Goal: Browse casually: Explore the website without a specific task or goal

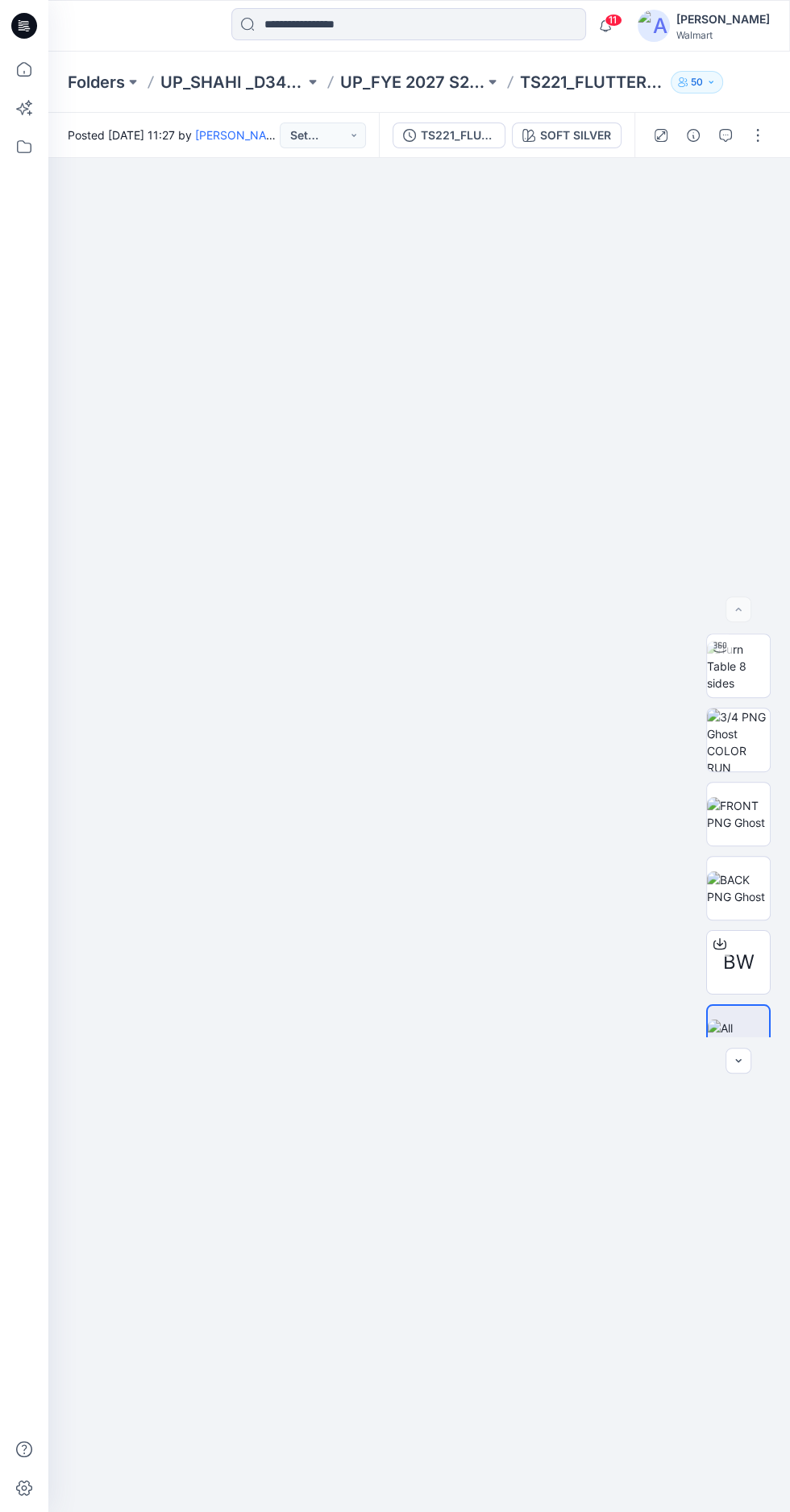
click at [740, 691] on img at bounding box center [737, 666] width 63 height 51
click at [761, 771] on img at bounding box center [737, 739] width 63 height 63
click at [425, 1045] on img at bounding box center [419, 1121] width 340 height 1087
click at [435, 1054] on img at bounding box center [419, 1121] width 340 height 1087
click at [755, 905] on img at bounding box center [737, 887] width 63 height 34
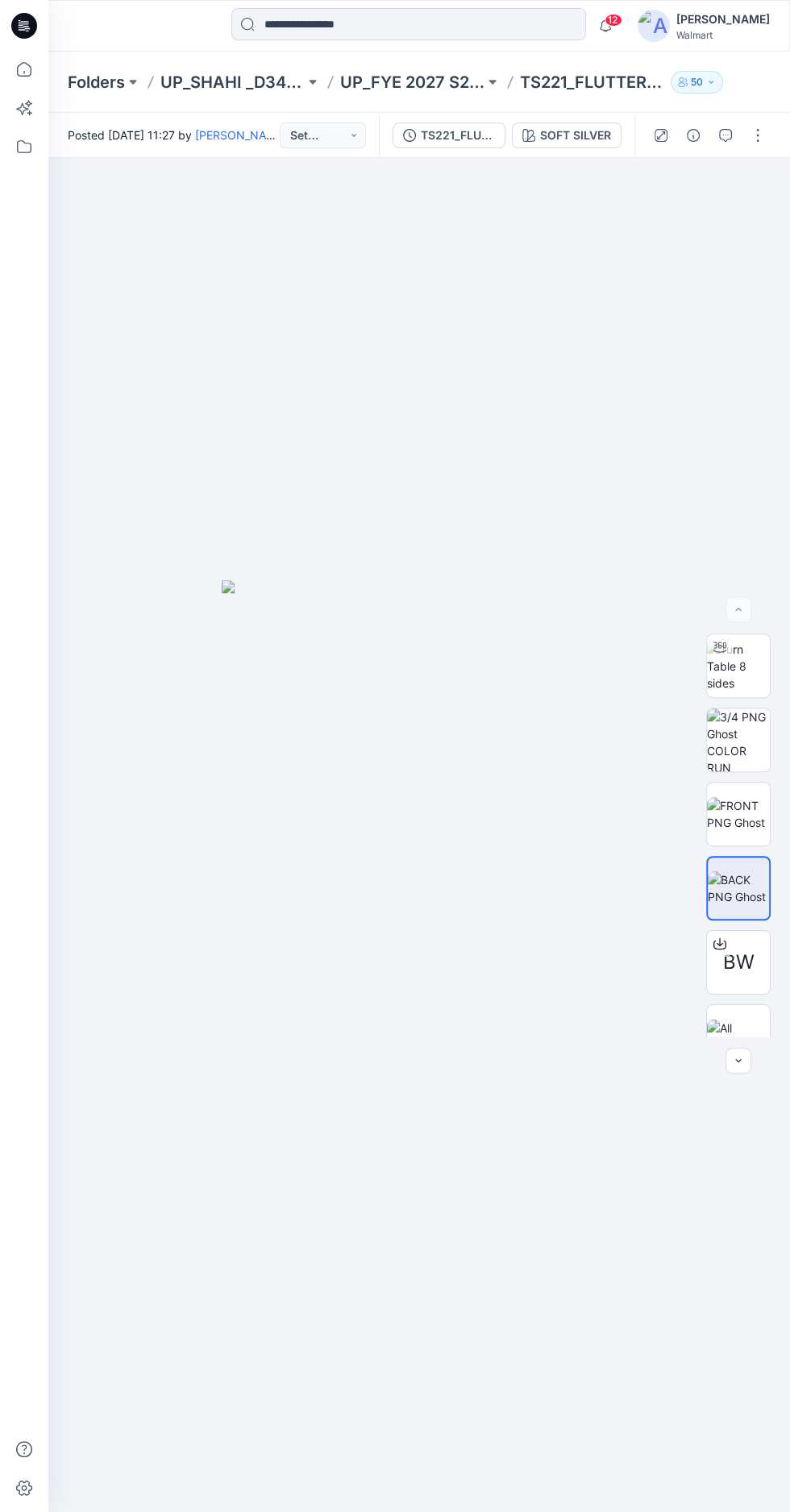
click at [515, 1116] on img at bounding box center [419, 1122] width 395 height 1085
click at [524, 1092] on img at bounding box center [419, 1122] width 395 height 1085
click at [731, 831] on img at bounding box center [737, 814] width 63 height 34
click at [738, 691] on img at bounding box center [737, 666] width 63 height 51
click at [717, 905] on img at bounding box center [737, 887] width 63 height 34
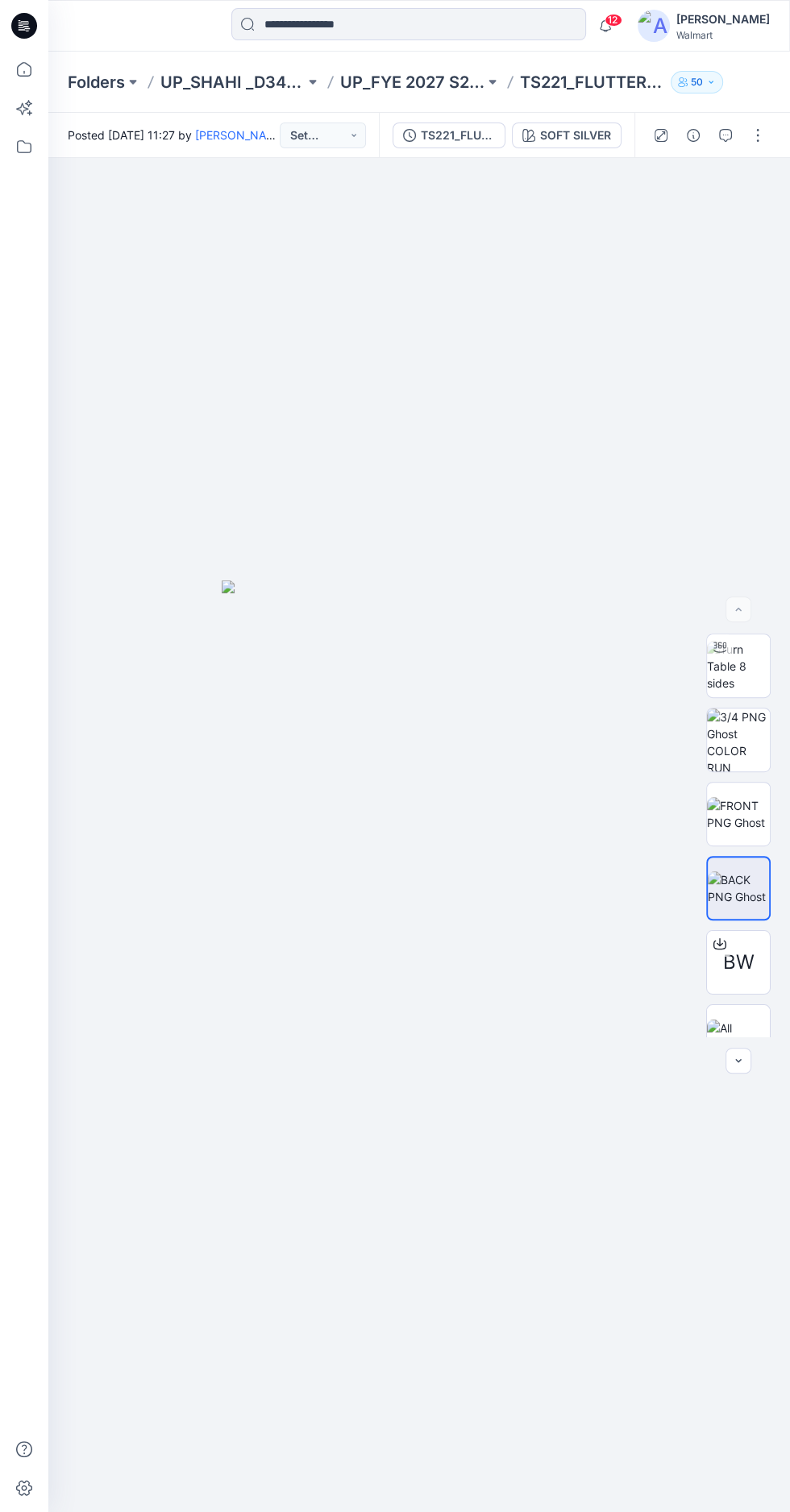
click at [762, 691] on img at bounding box center [737, 666] width 63 height 51
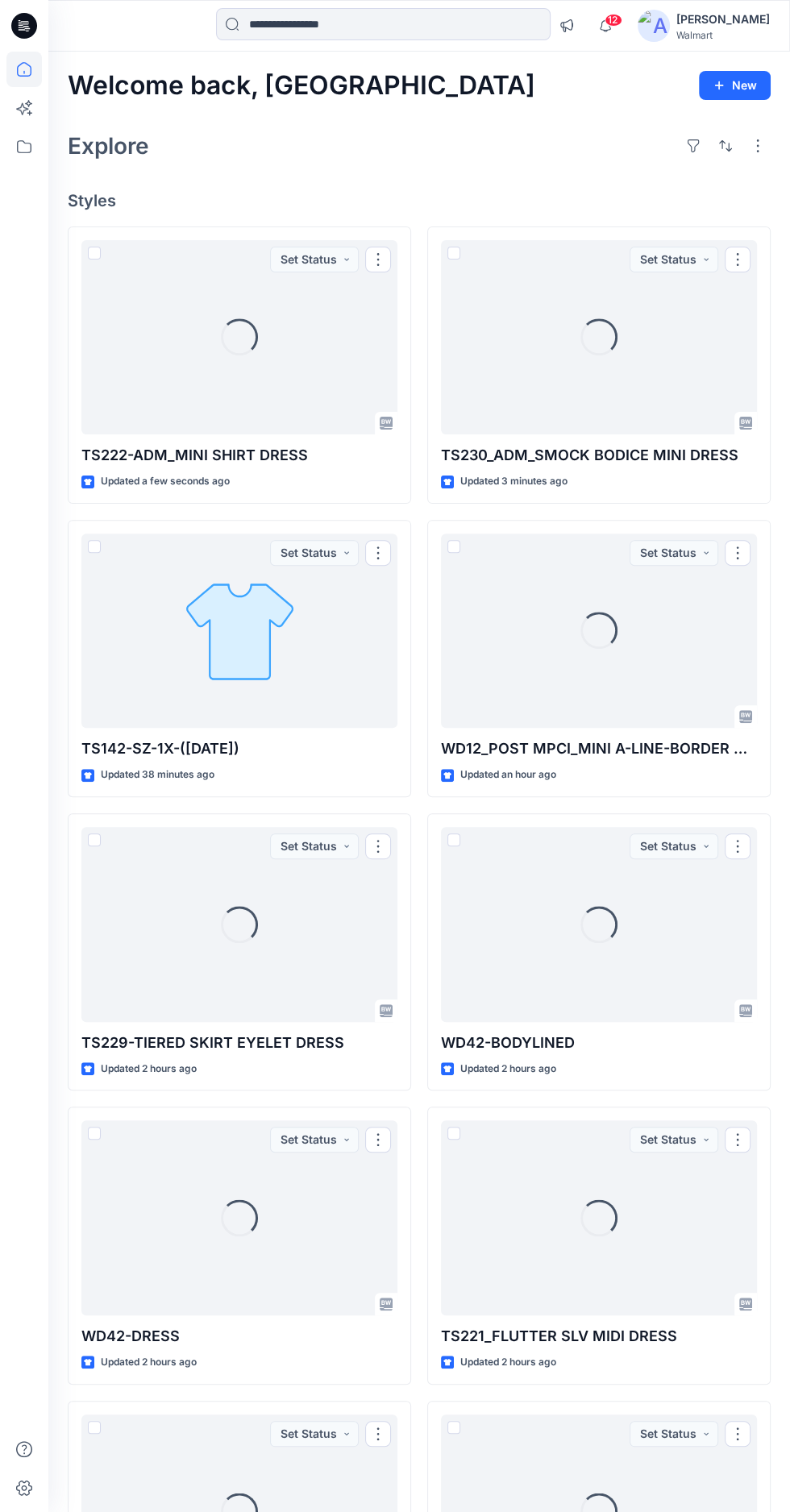
click at [669, 25] on img at bounding box center [653, 25] width 32 height 32
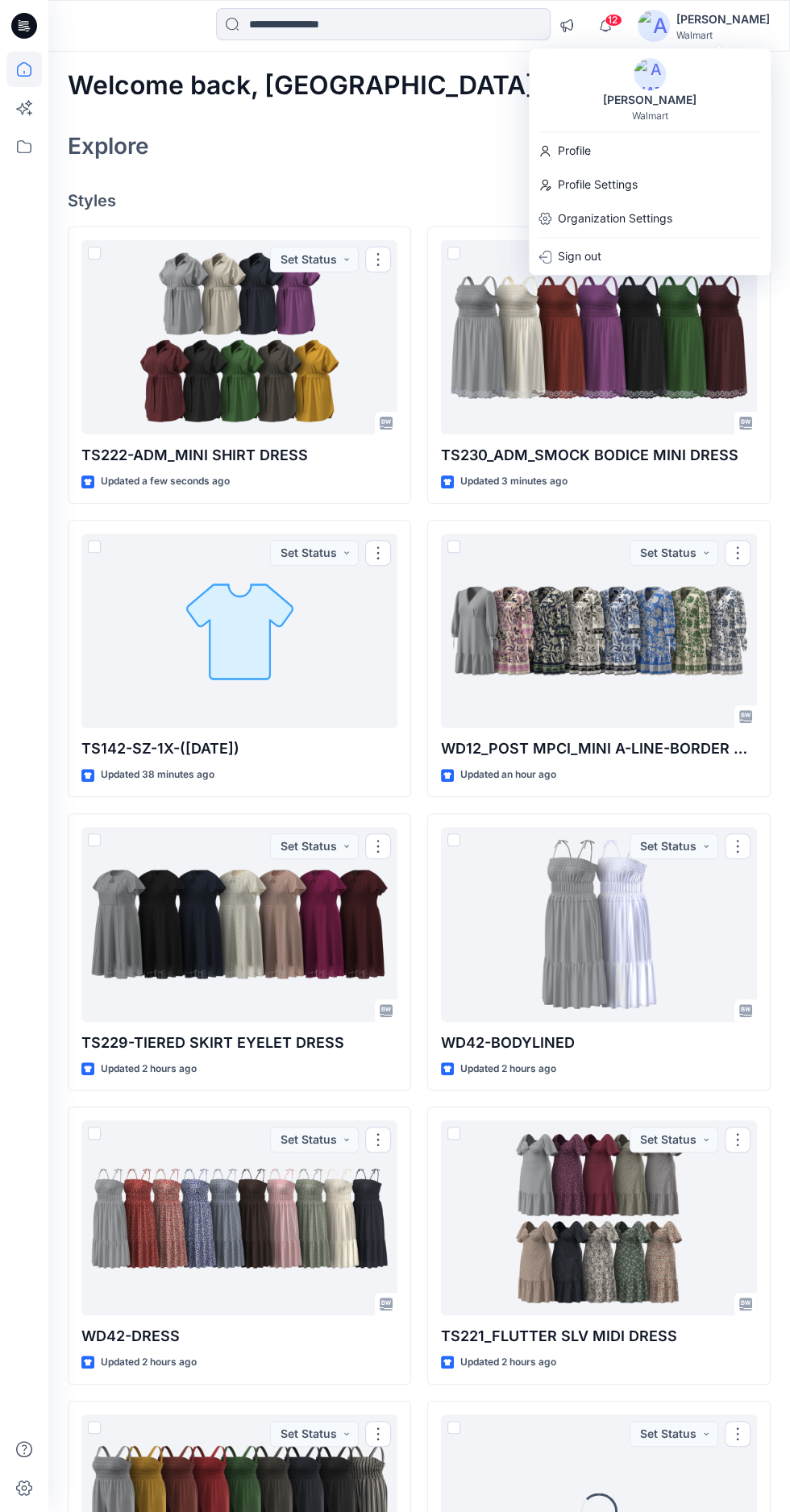
click at [620, 25] on icon "button" at bounding box center [605, 25] width 31 height 32
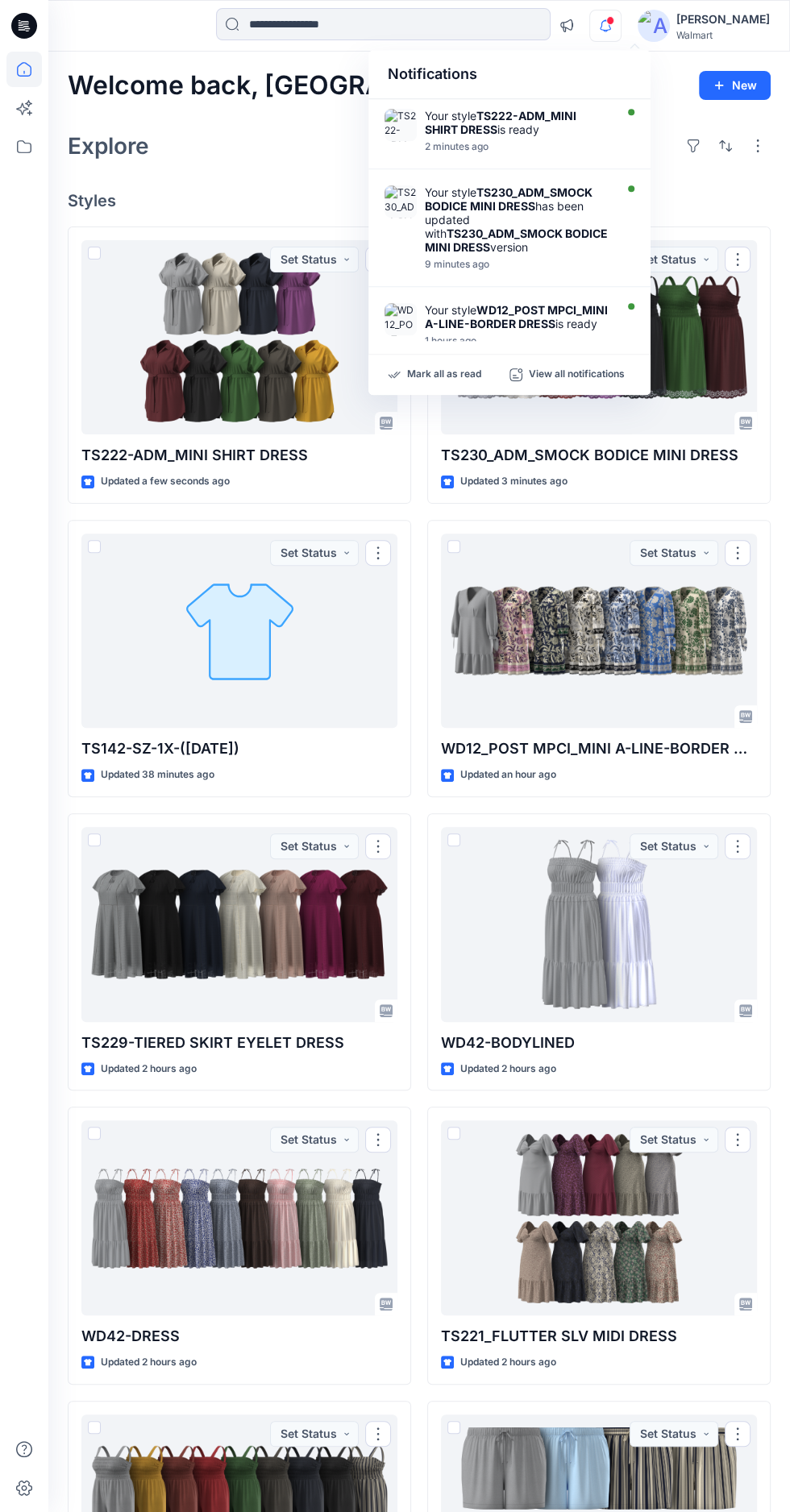
click at [620, 25] on icon "button" at bounding box center [605, 25] width 31 height 32
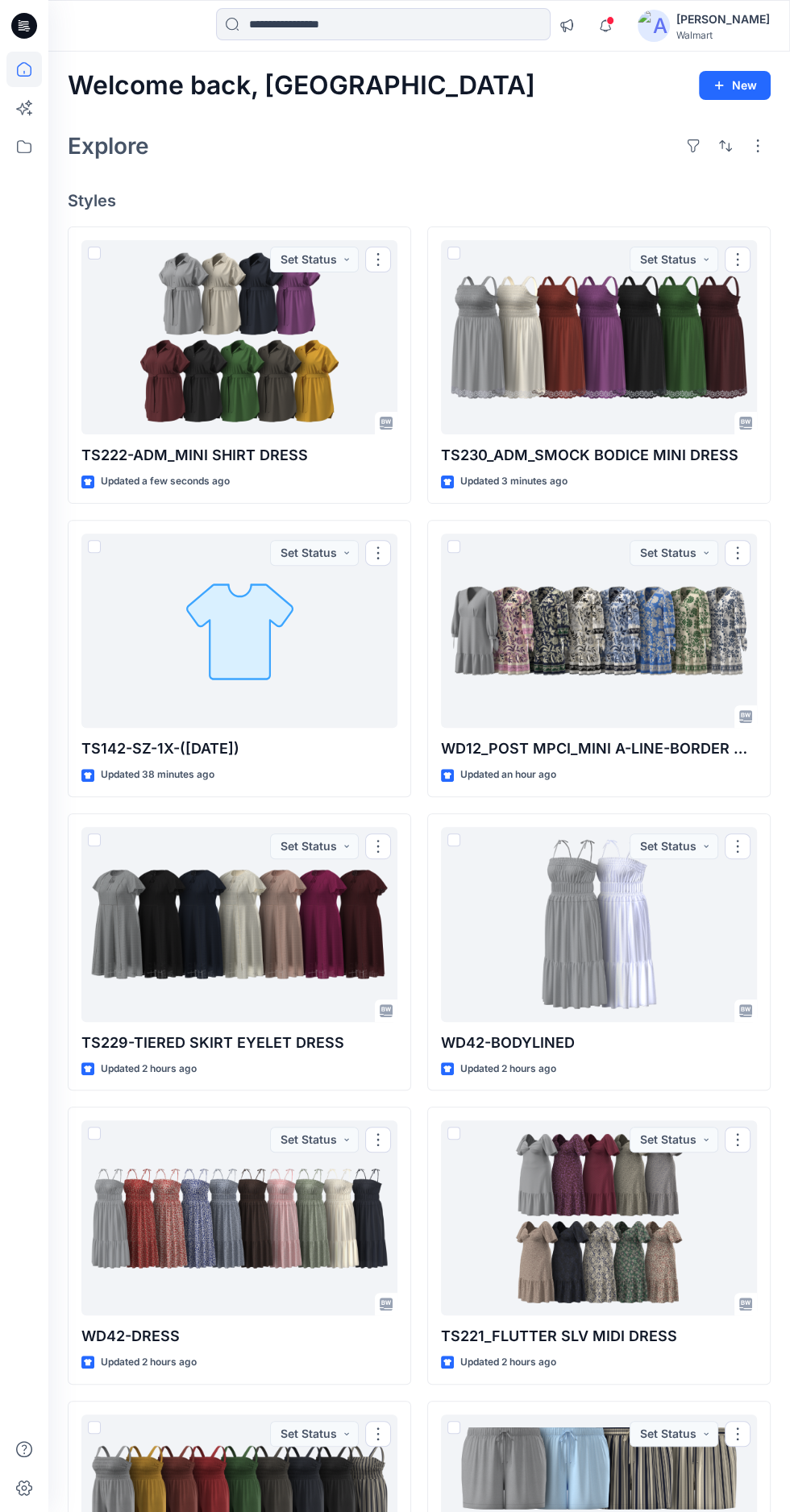
click at [599, 641] on div at bounding box center [598, 631] width 315 height 195
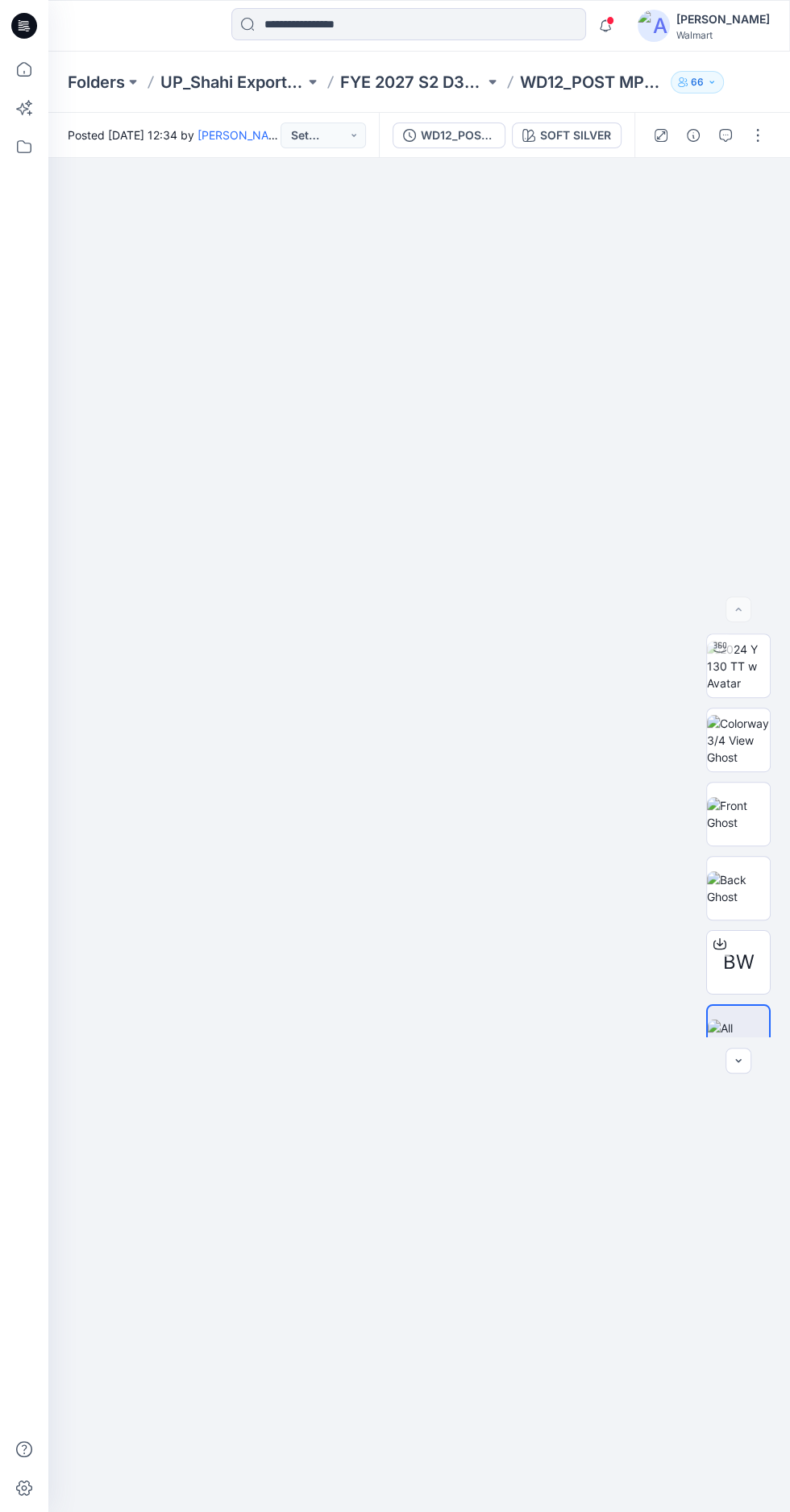
click at [740, 691] on img at bounding box center [737, 666] width 63 height 51
click at [745, 905] on img at bounding box center [737, 887] width 63 height 34
click at [311, 1177] on img at bounding box center [419, 1152] width 327 height 1025
click at [325, 1175] on img at bounding box center [419, 1152] width 327 height 1025
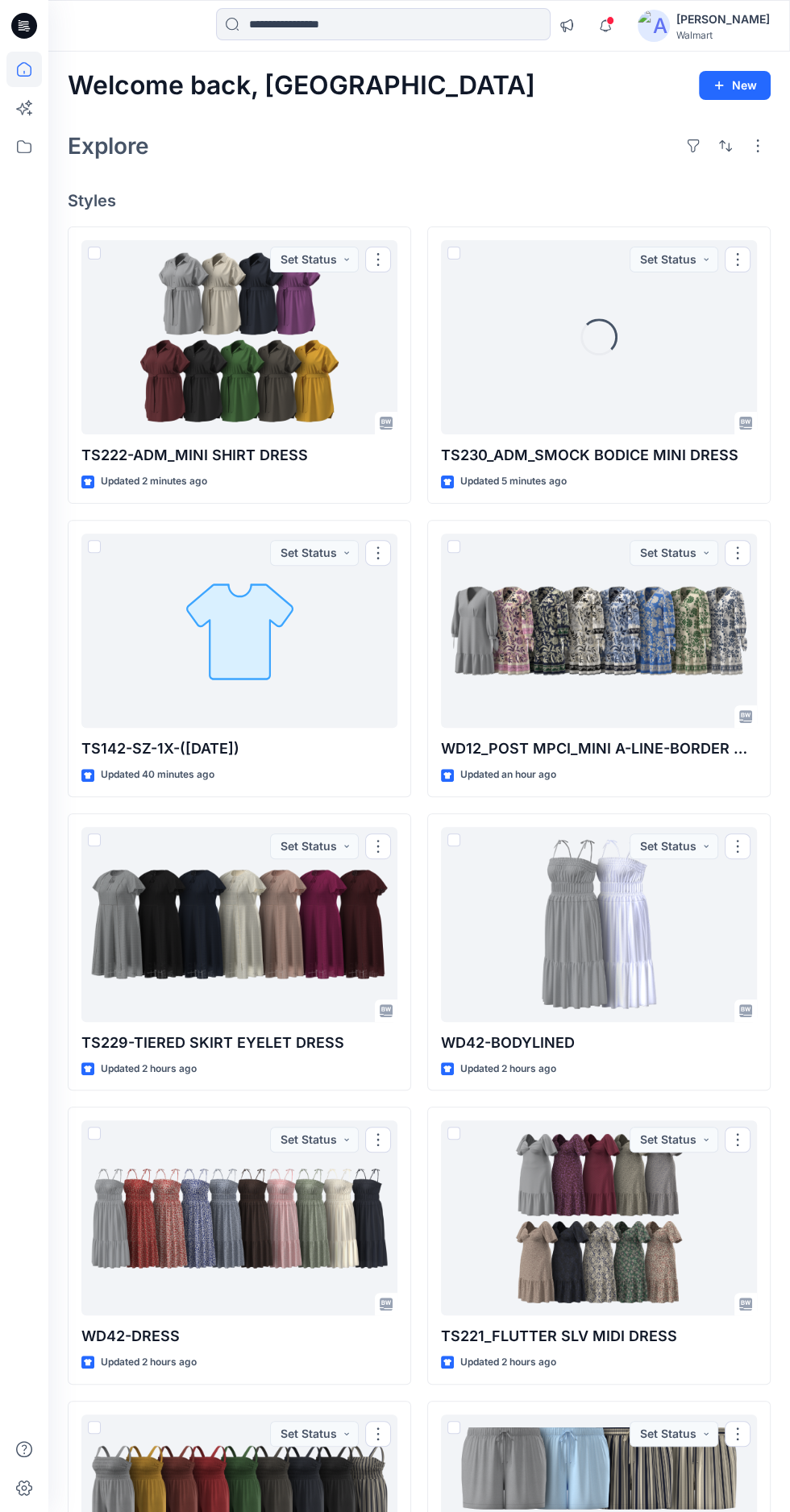
click at [178, 365] on div at bounding box center [239, 337] width 315 height 195
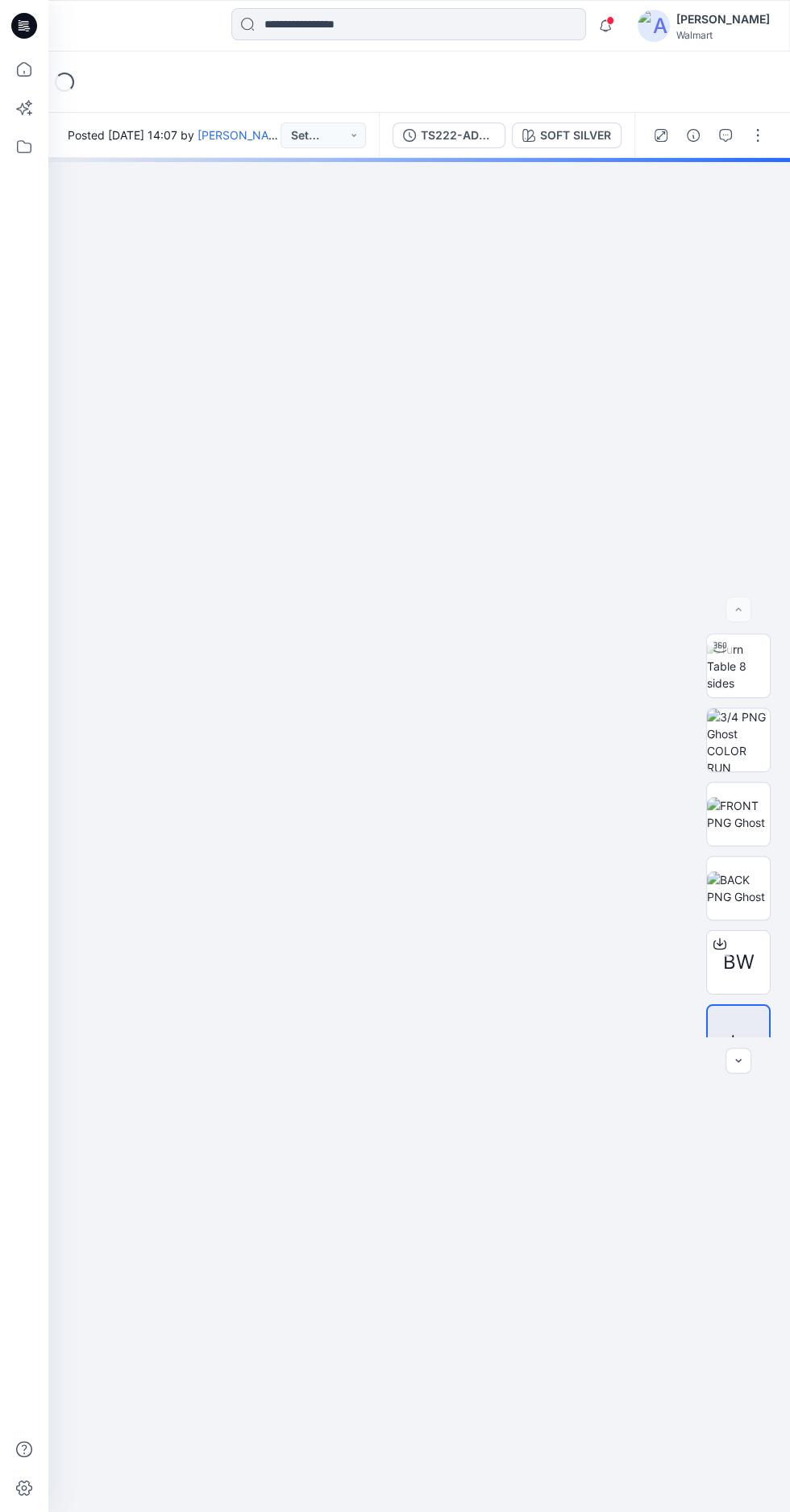
click at [745, 691] on img at bounding box center [737, 666] width 63 height 51
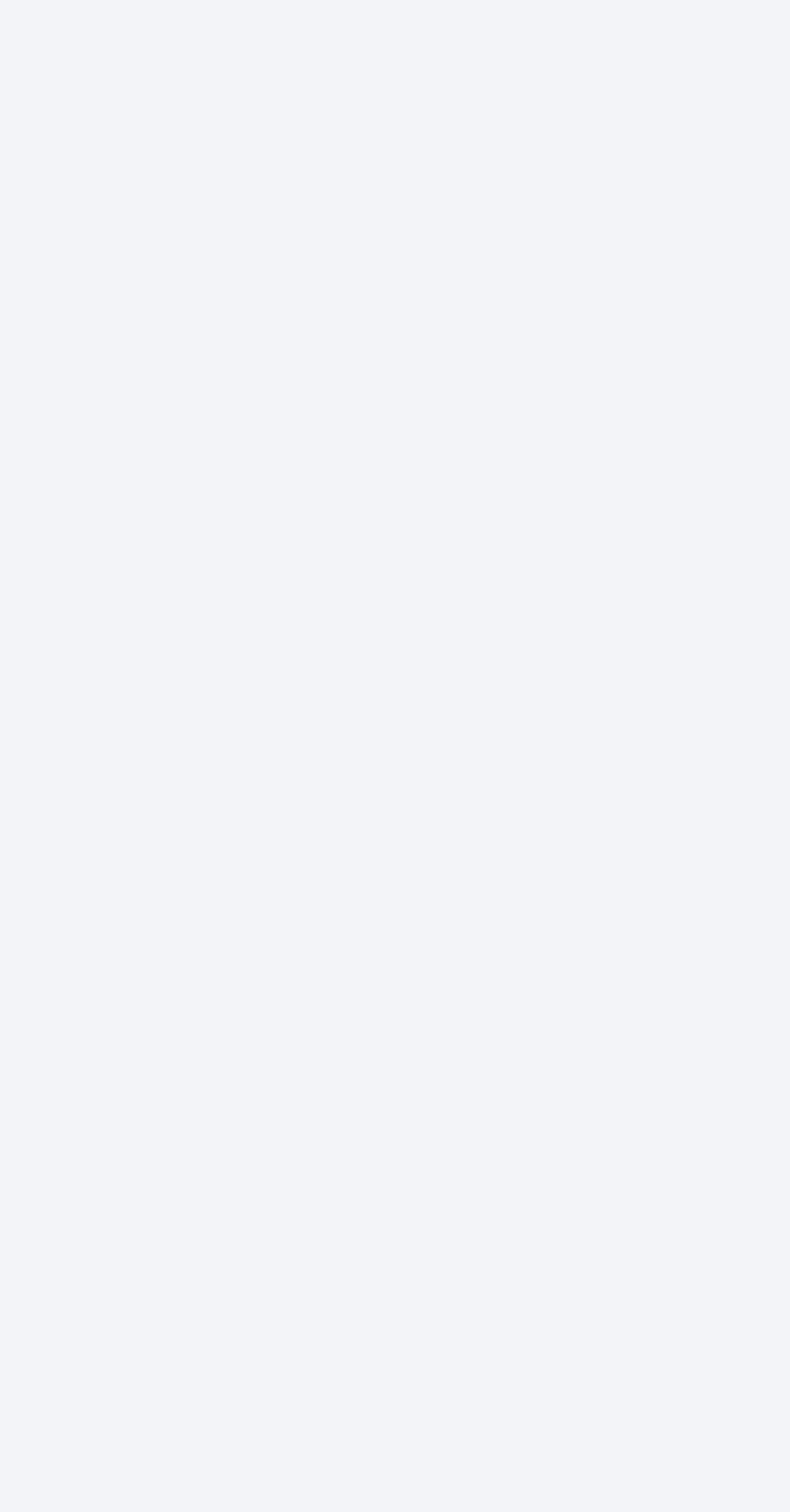
scroll to position [2, 0]
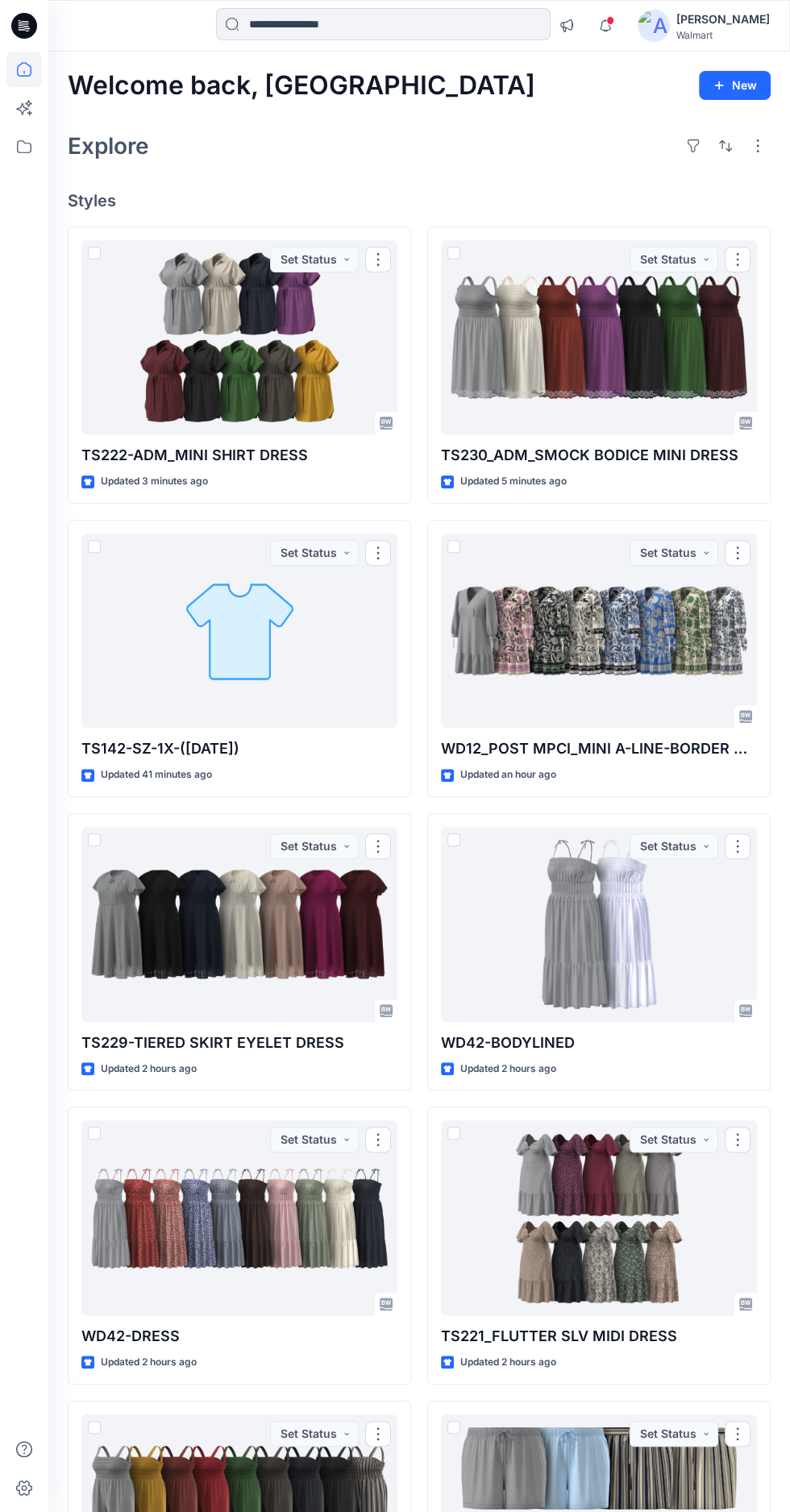
click at [552, 341] on div at bounding box center [598, 337] width 315 height 195
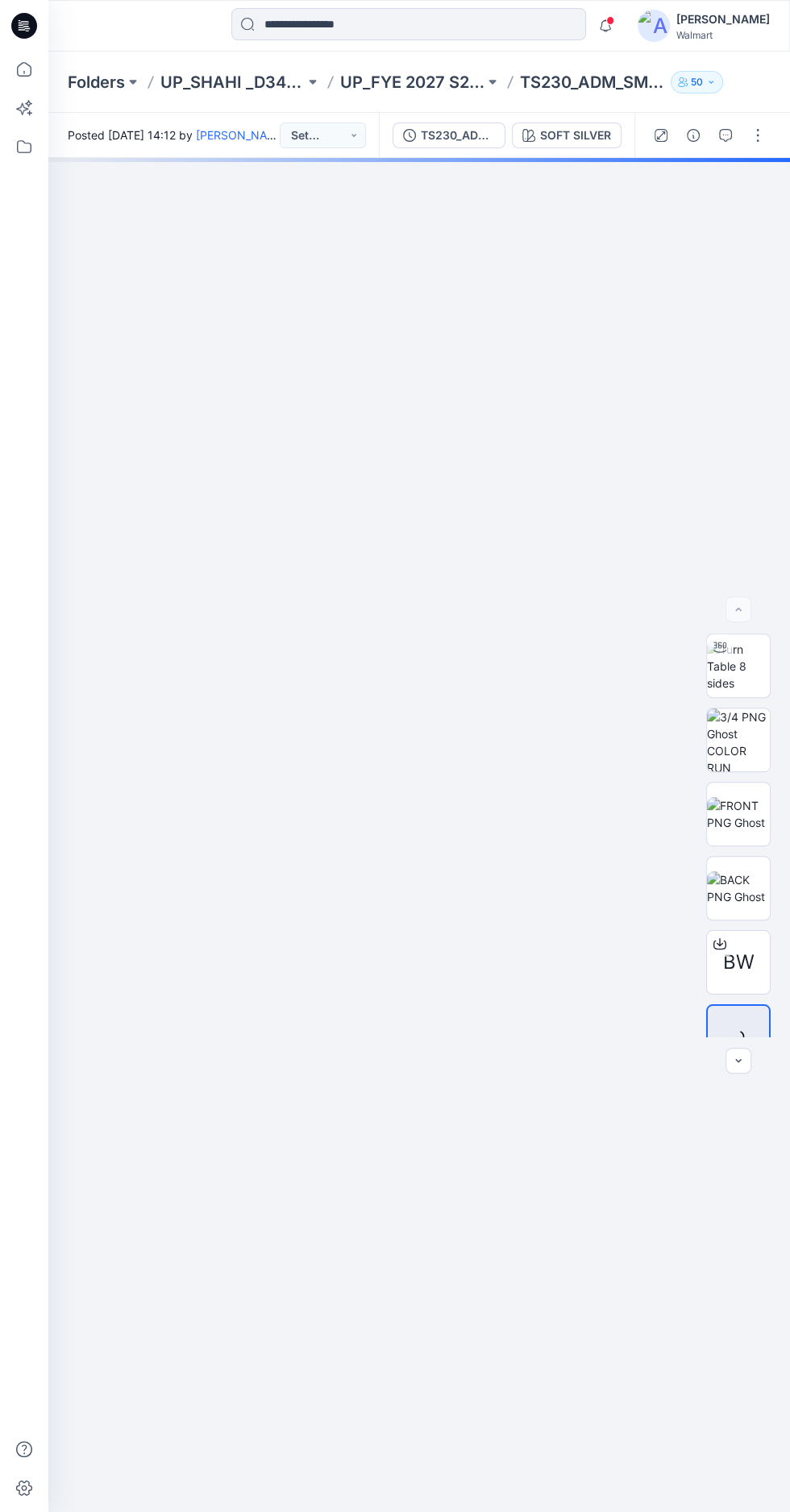
click at [732, 691] on img at bounding box center [737, 666] width 63 height 51
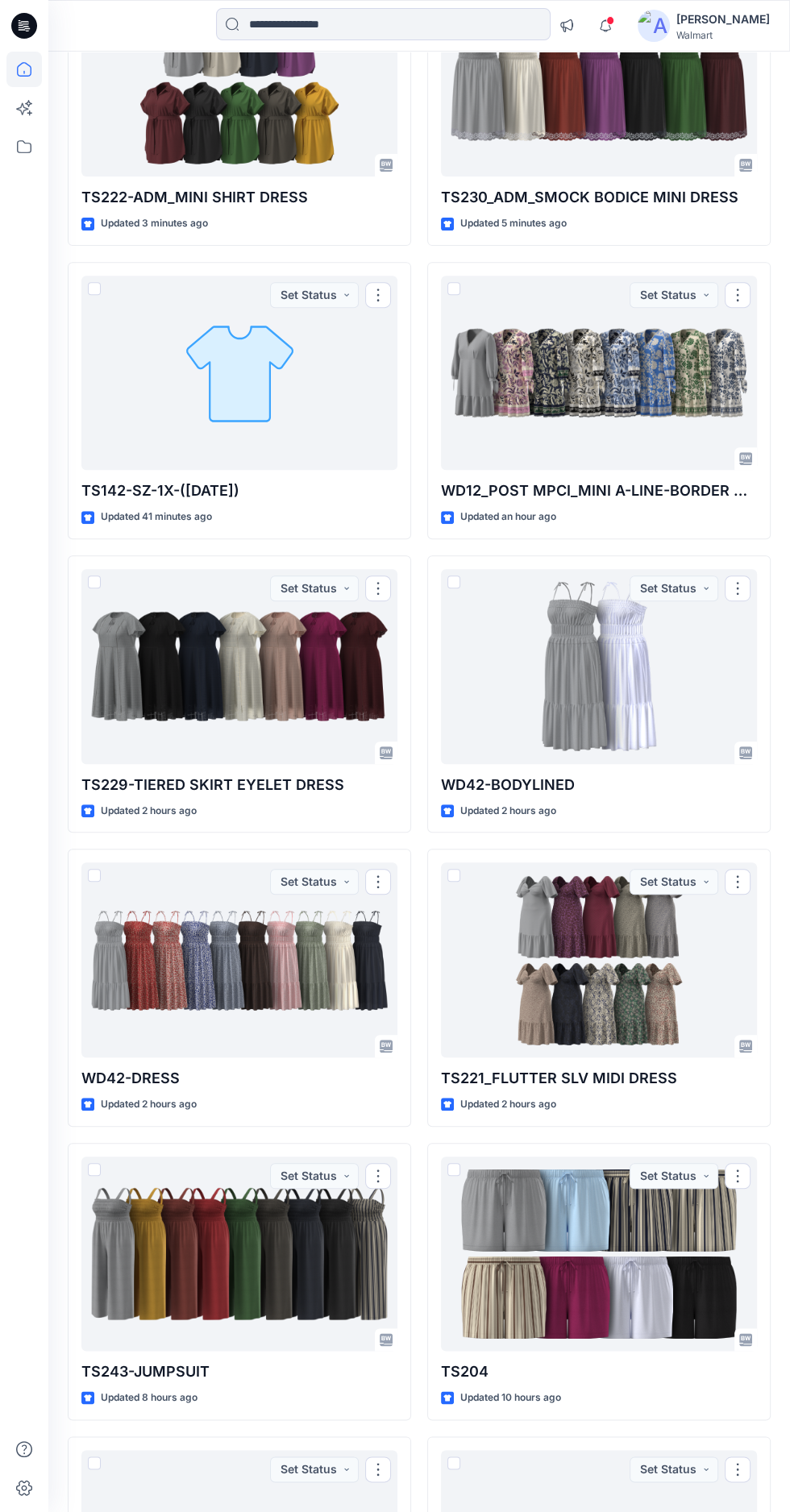
scroll to position [382, 0]
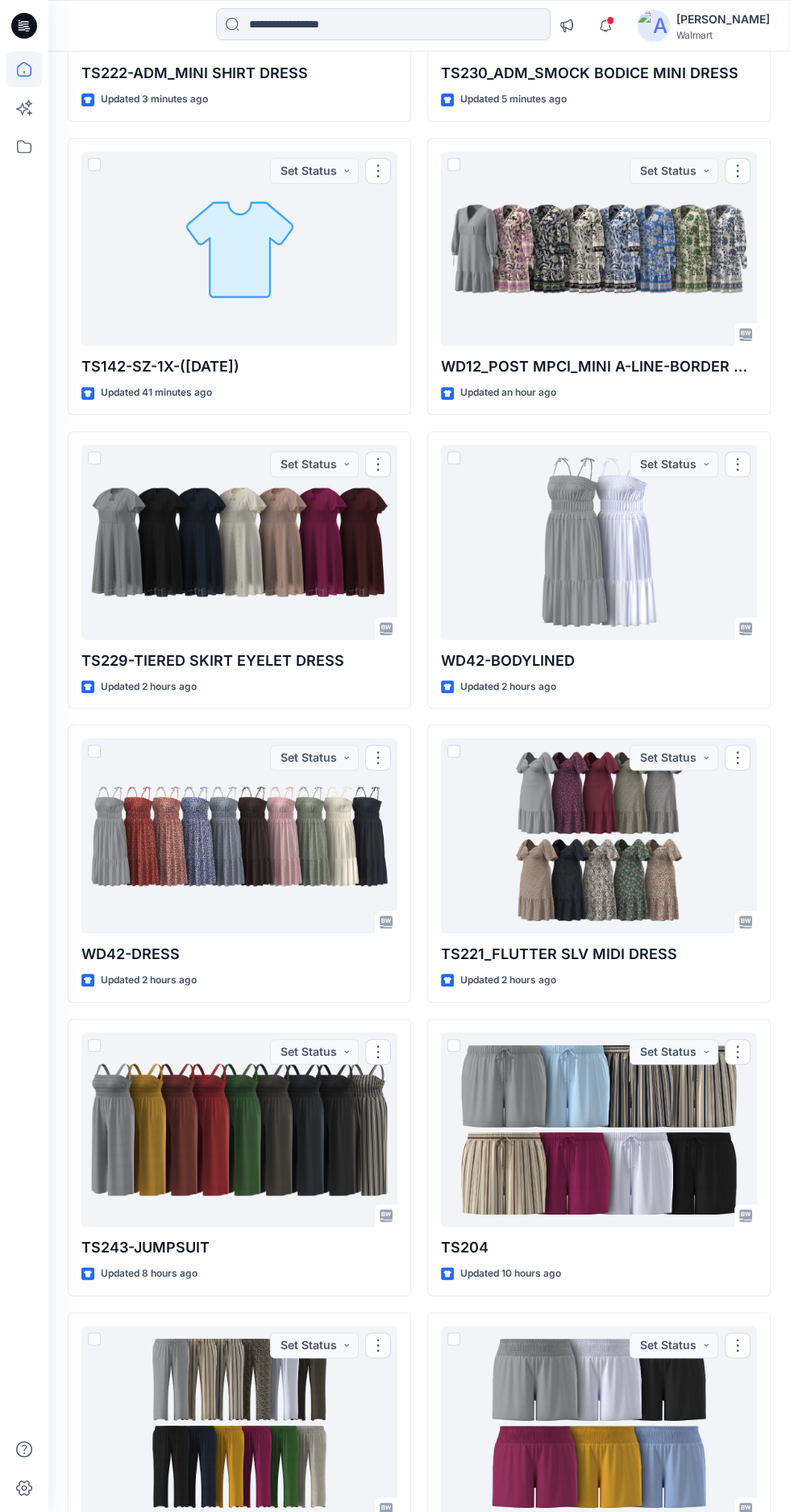
click at [604, 863] on div at bounding box center [598, 836] width 315 height 195
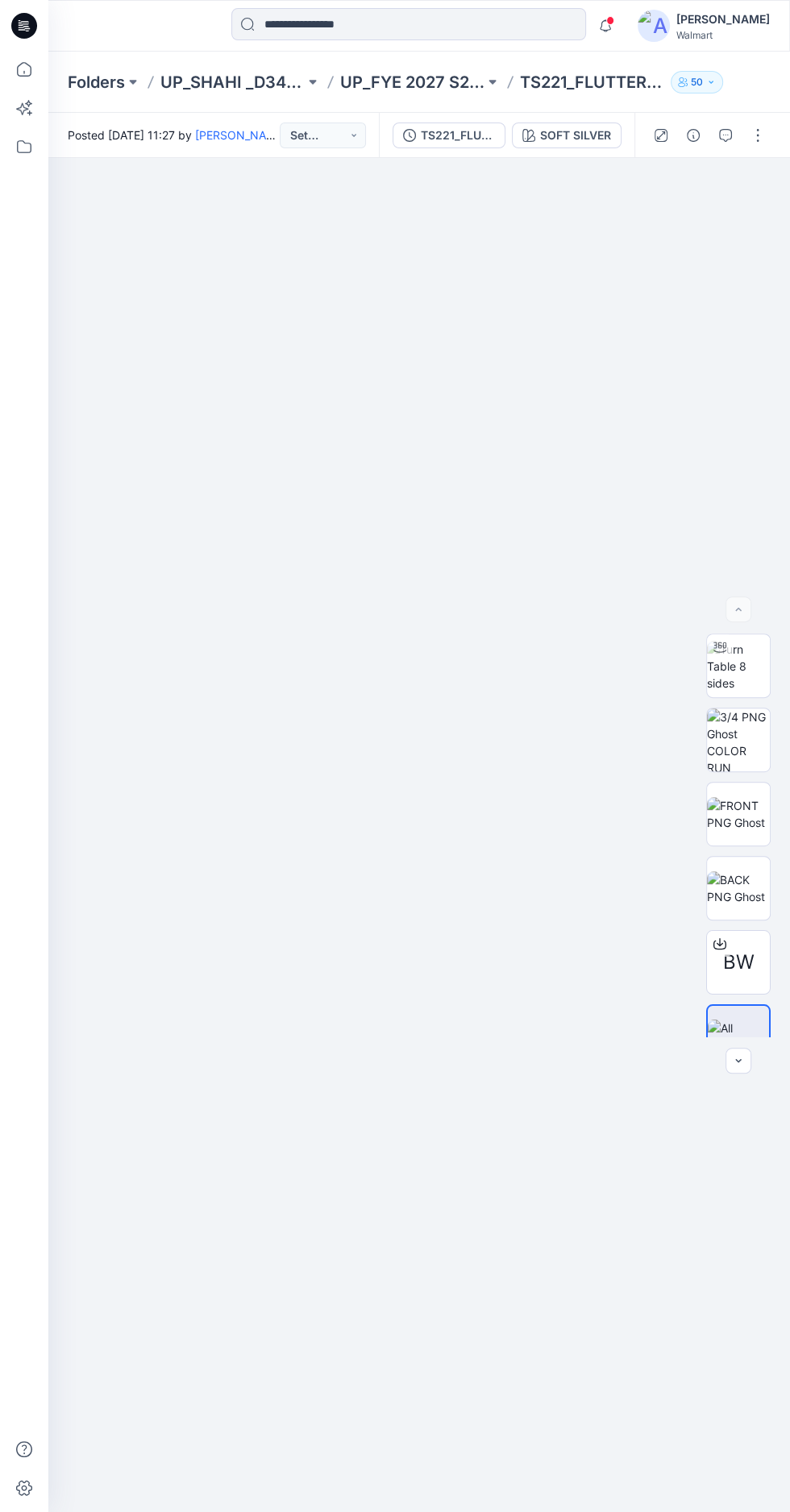
click at [745, 691] on img at bounding box center [737, 666] width 63 height 51
